Goal: Information Seeking & Learning: Learn about a topic

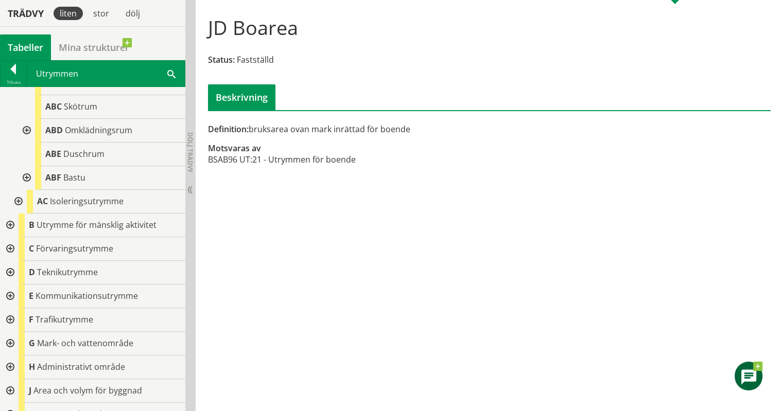
scroll to position [233, 0]
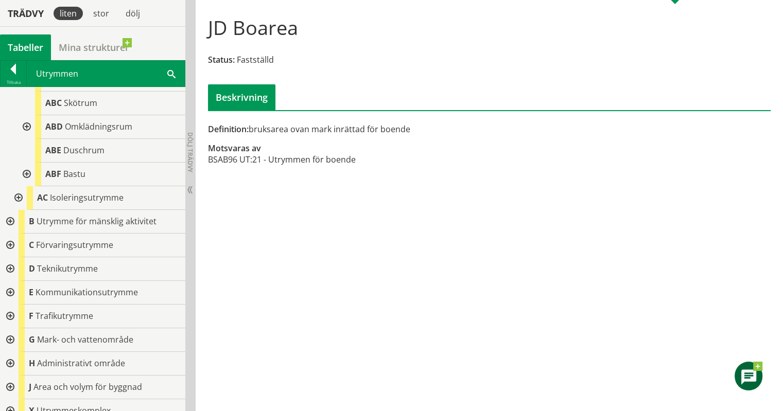
click at [13, 223] on div at bounding box center [9, 222] width 19 height 24
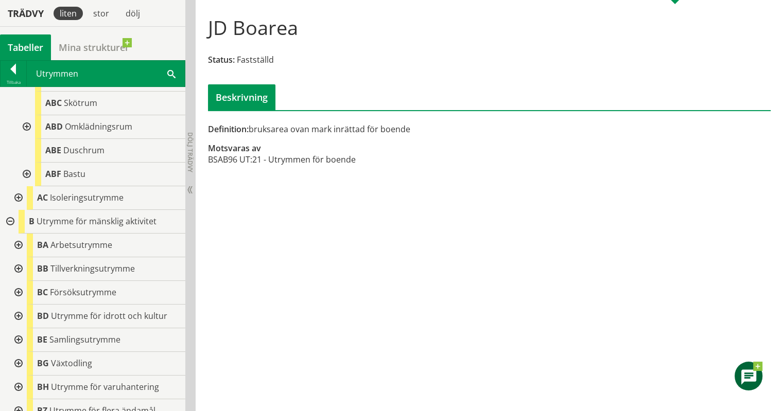
click at [17, 243] on div at bounding box center [17, 246] width 19 height 24
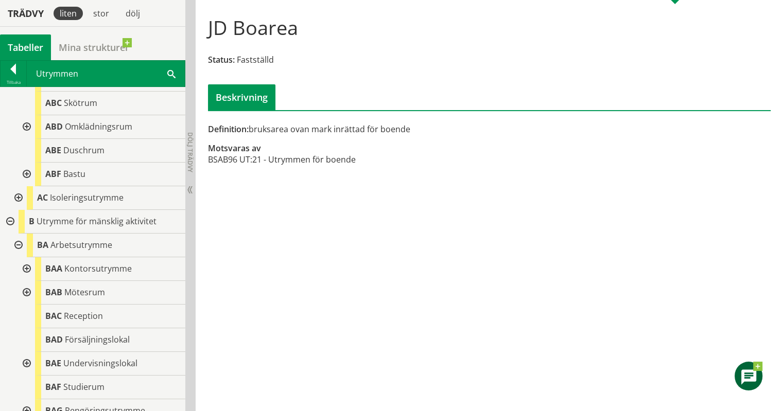
click at [24, 267] on div at bounding box center [25, 269] width 19 height 24
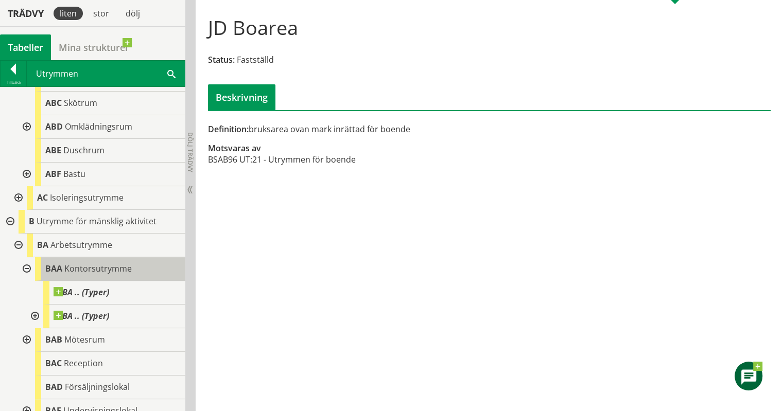
click at [98, 260] on div "BAA Kontorsutrymme" at bounding box center [110, 269] width 150 height 24
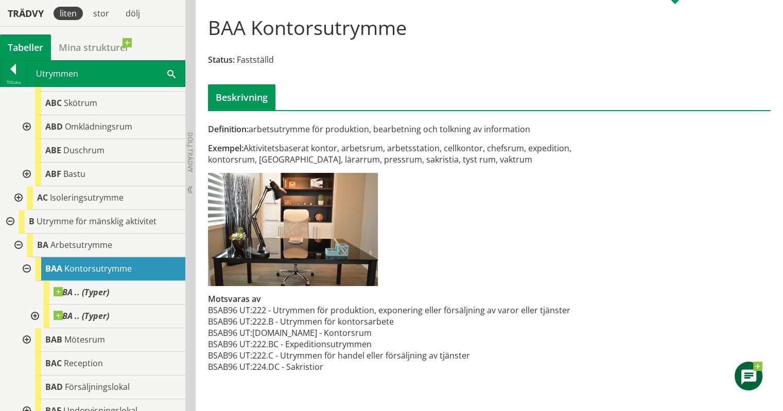
click at [17, 244] on div at bounding box center [17, 246] width 19 height 24
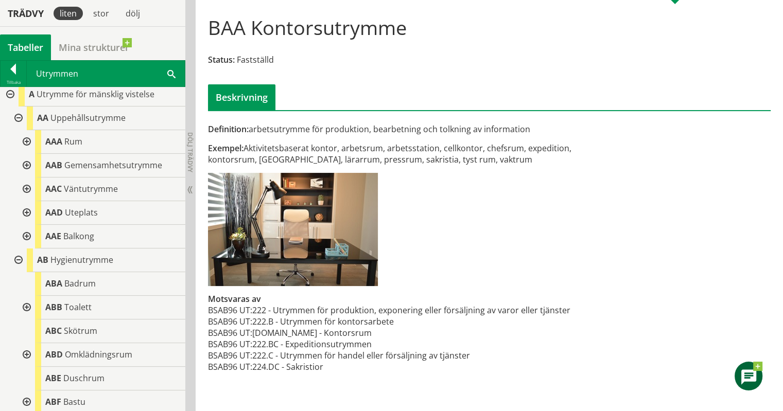
scroll to position [4, 0]
click at [73, 160] on span "Gemensamhetsutrymme" at bounding box center [113, 165] width 98 height 11
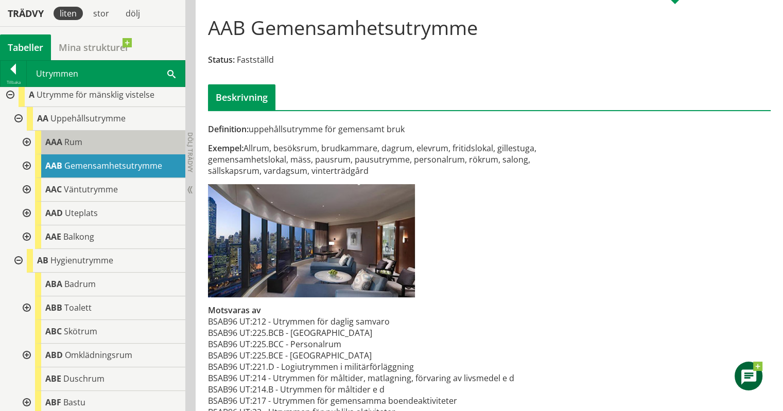
click at [85, 144] on div "AAA Rum" at bounding box center [110, 143] width 150 height 24
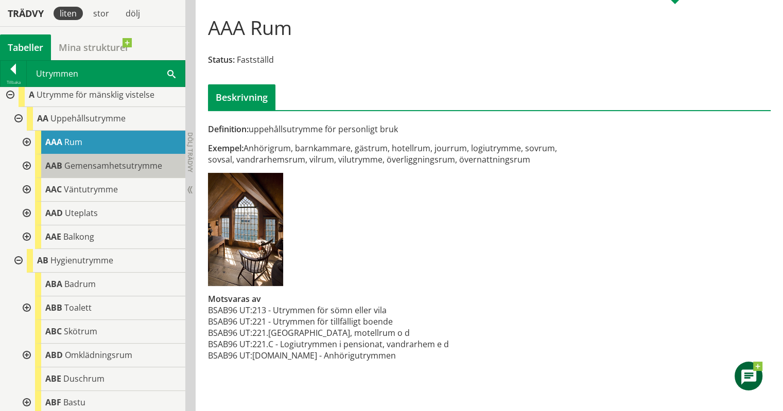
click at [99, 163] on span "Gemensamhetsutrymme" at bounding box center [113, 165] width 98 height 11
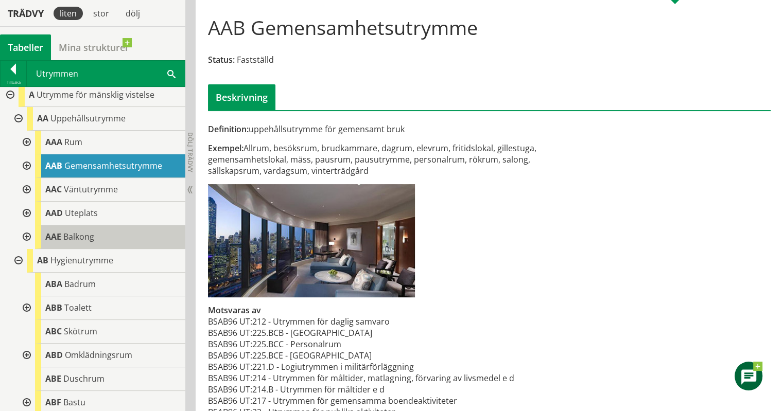
click at [105, 234] on div "AAE Balkong" at bounding box center [110, 237] width 150 height 24
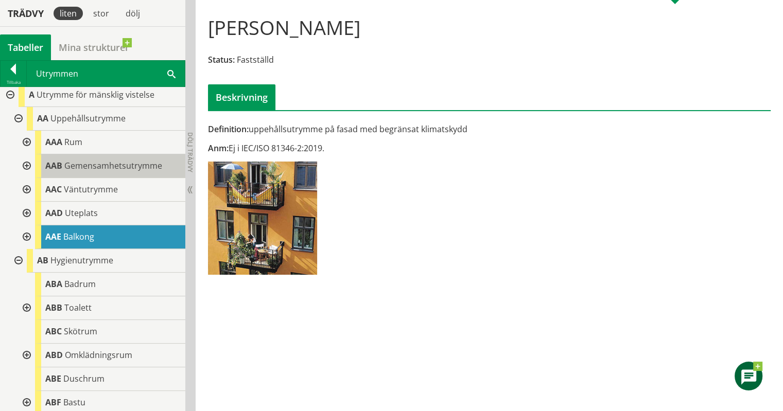
click at [121, 160] on span "Gemensamhetsutrymme" at bounding box center [113, 165] width 98 height 11
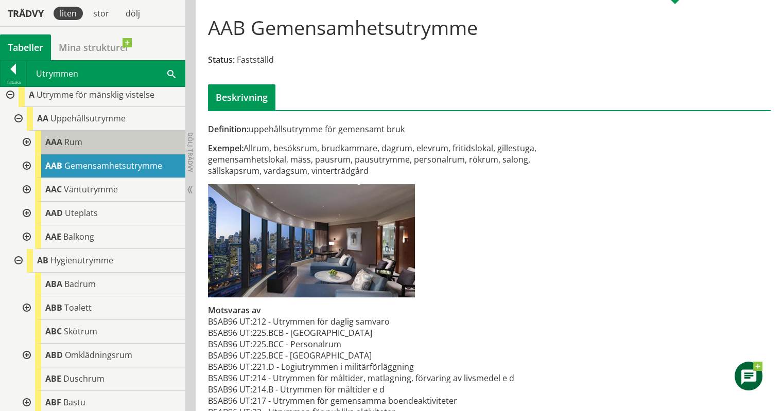
click at [125, 136] on div "AAA Rum" at bounding box center [110, 143] width 150 height 24
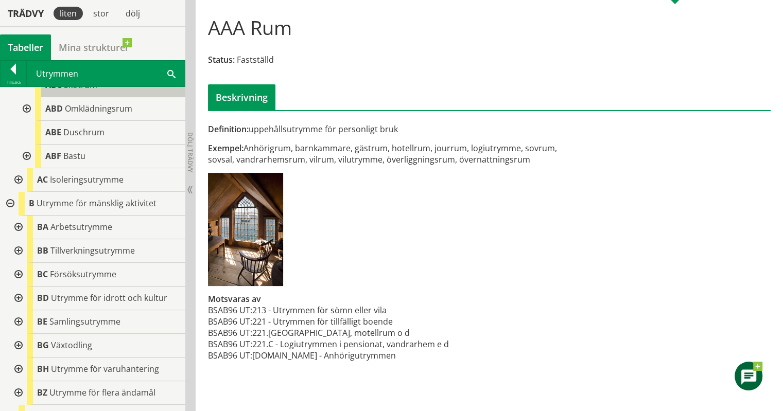
scroll to position [255, 0]
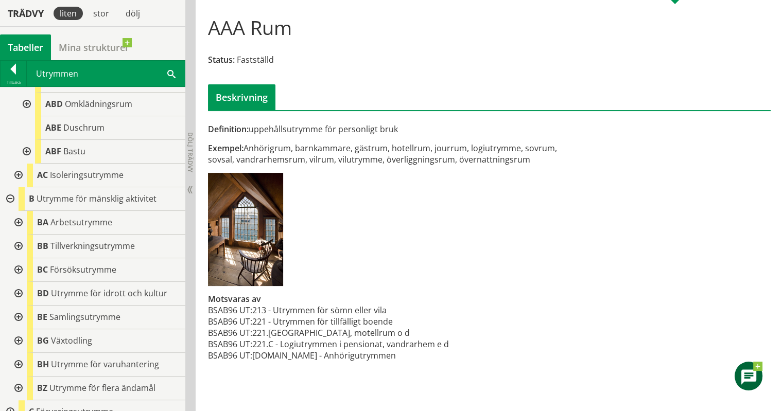
click at [17, 241] on div at bounding box center [17, 247] width 19 height 24
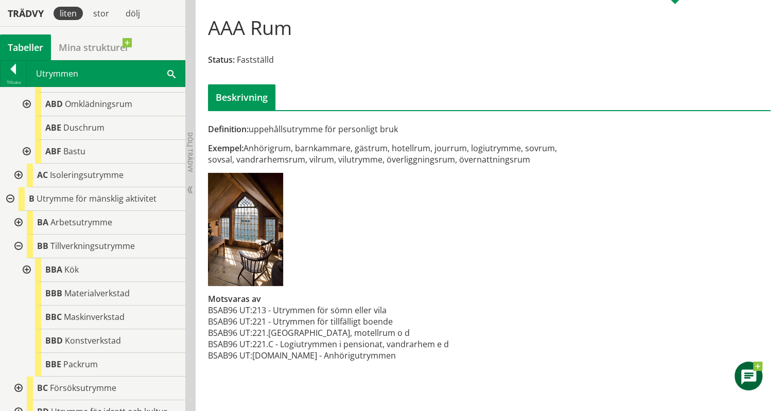
click at [17, 241] on div at bounding box center [17, 247] width 19 height 24
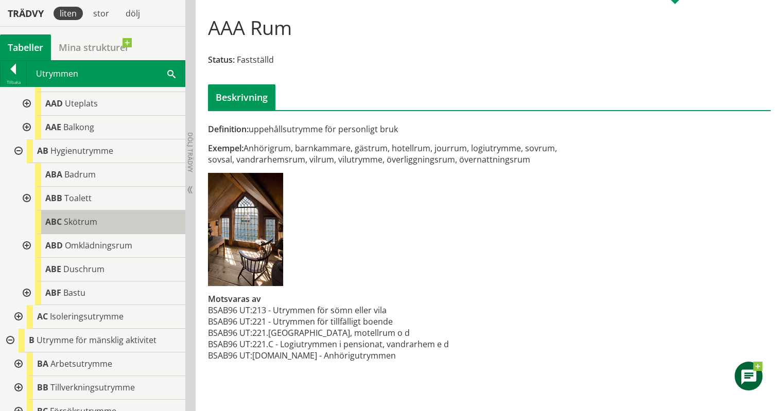
scroll to position [113, 0]
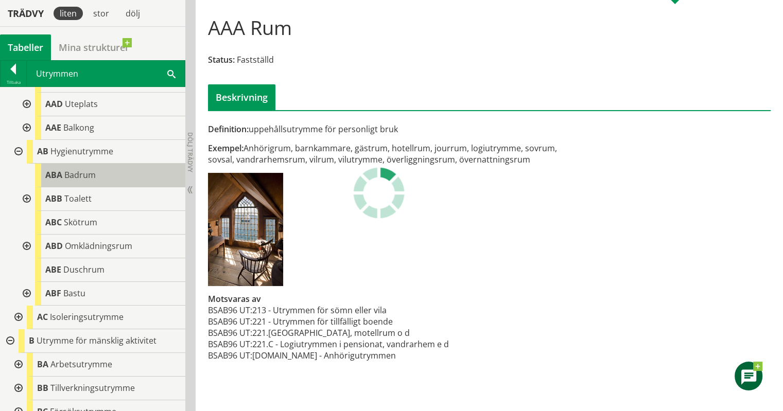
click at [81, 179] on span "Badrum" at bounding box center [79, 174] width 31 height 11
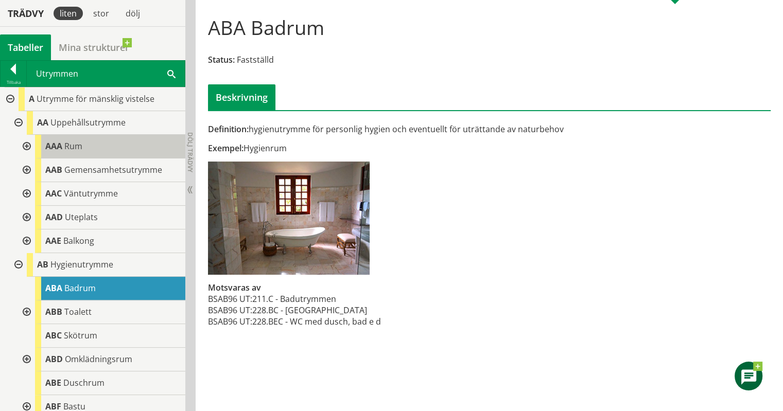
click at [94, 151] on div "AAA Rum" at bounding box center [110, 147] width 150 height 24
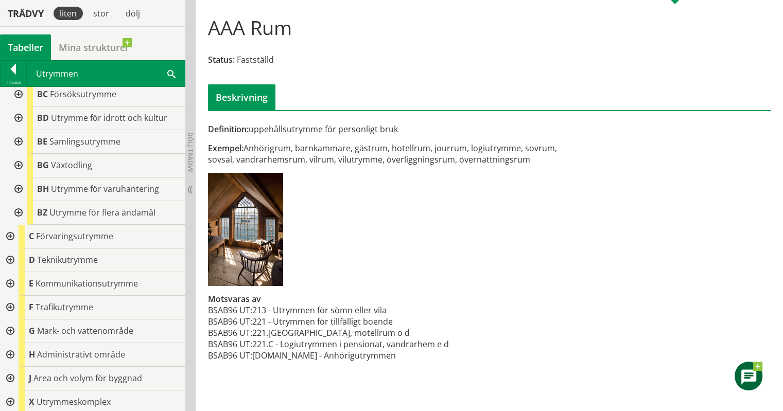
scroll to position [417, 0]
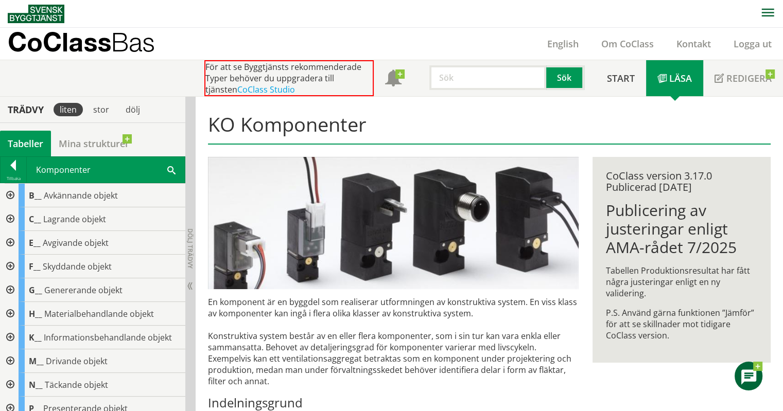
scroll to position [399, 0]
